Goal: Check status: Check status

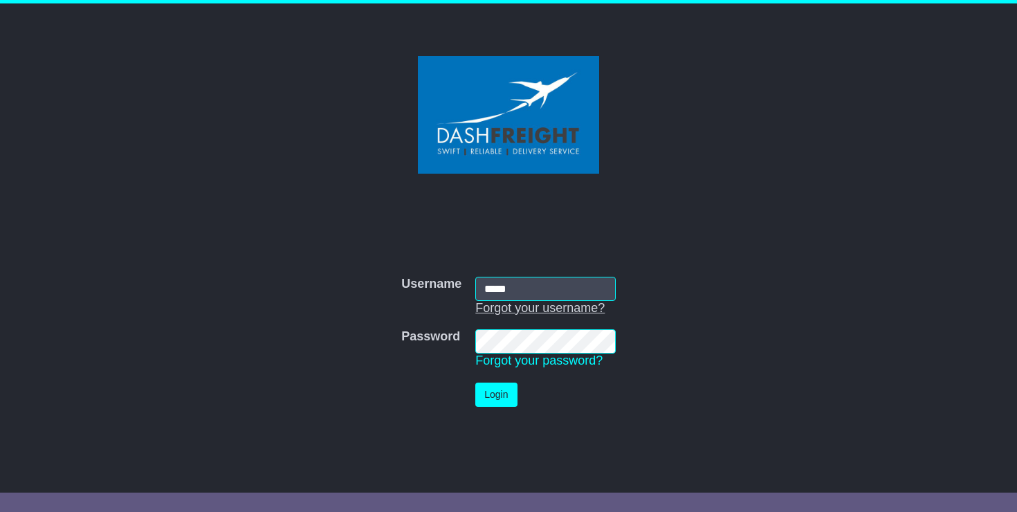
type input "**********"
click at [487, 398] on button "Login" at bounding box center [497, 395] width 42 height 24
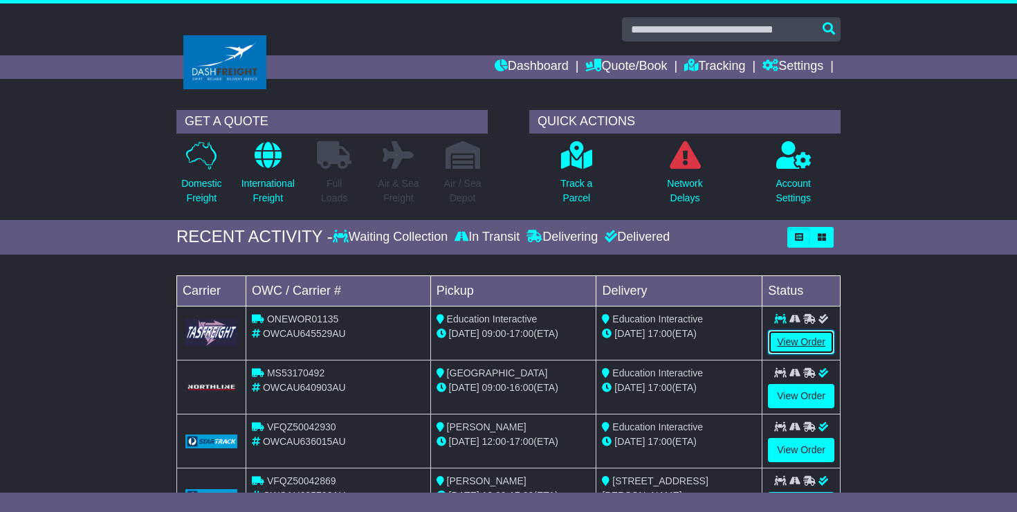
click at [804, 339] on link "View Order" at bounding box center [801, 342] width 66 height 24
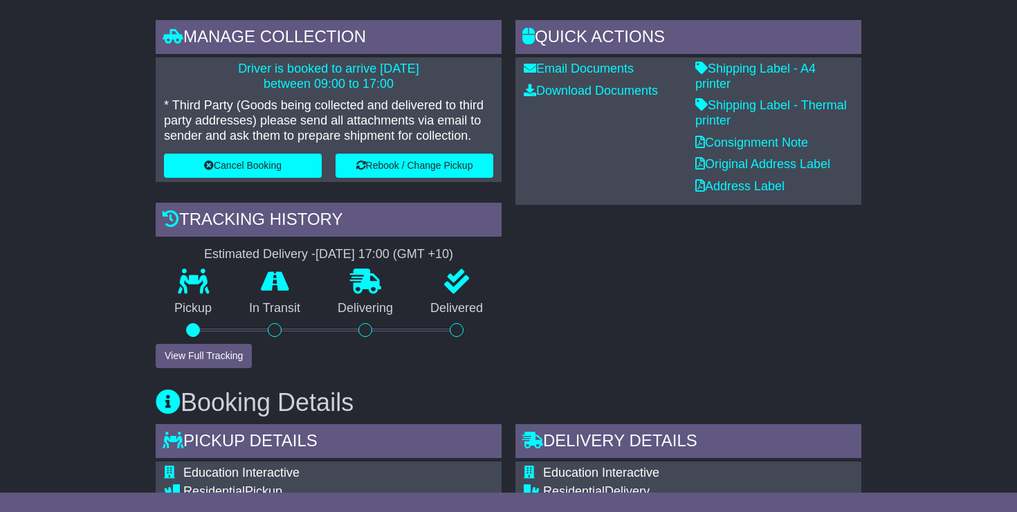
scroll to position [327, 0]
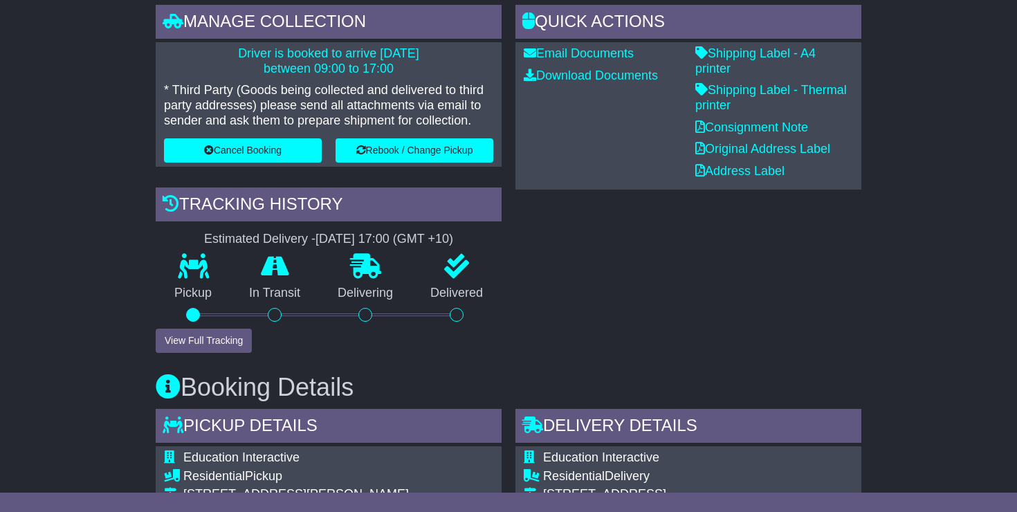
click at [194, 316] on div at bounding box center [193, 315] width 14 height 14
click at [195, 338] on button "View Full Tracking" at bounding box center [204, 341] width 96 height 24
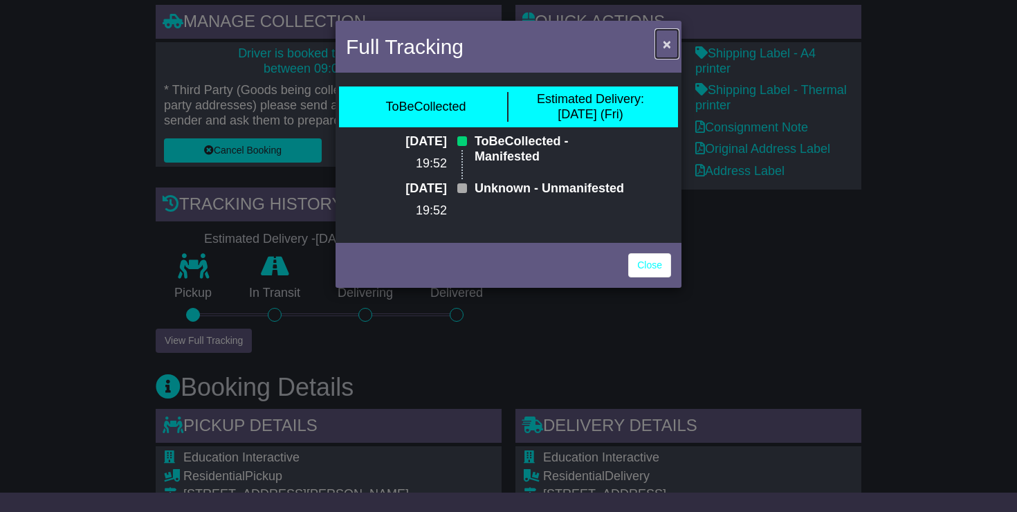
click at [667, 48] on span "×" at bounding box center [667, 44] width 8 height 16
